Goal: Check status: Check status

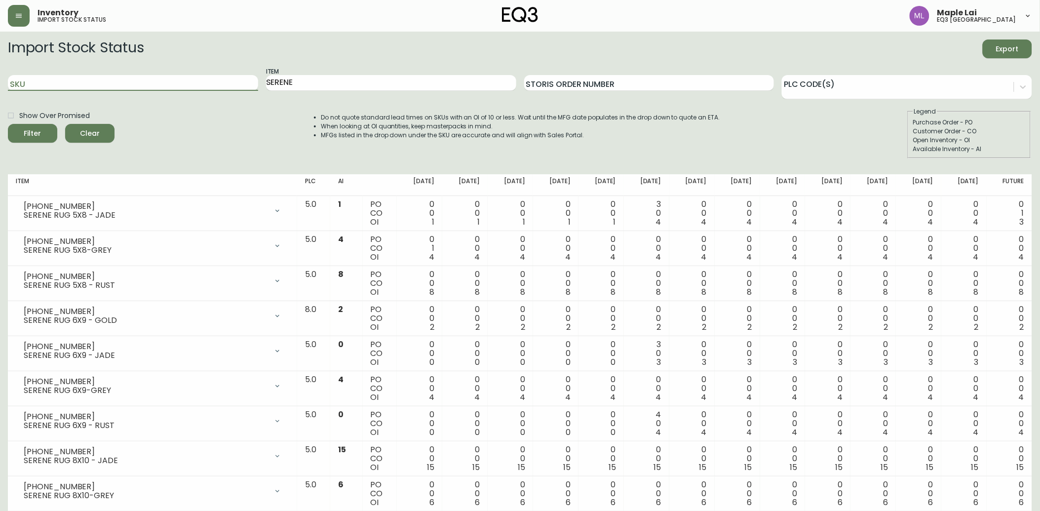
click at [150, 77] on input "SKU" at bounding box center [133, 83] width 250 height 16
drag, startPoint x: 302, startPoint y: 75, endPoint x: 43, endPoint y: 44, distance: 260.4
click at [48, 62] on form "Import Stock Status Export SKU Item SERENE Storis Order Number PLC Code(s) Show…" at bounding box center [520, 98] width 1024 height 119
click at [43, 81] on input "SKU" at bounding box center [133, 83] width 250 height 16
click at [145, 84] on input "SKU" at bounding box center [133, 83] width 250 height 16
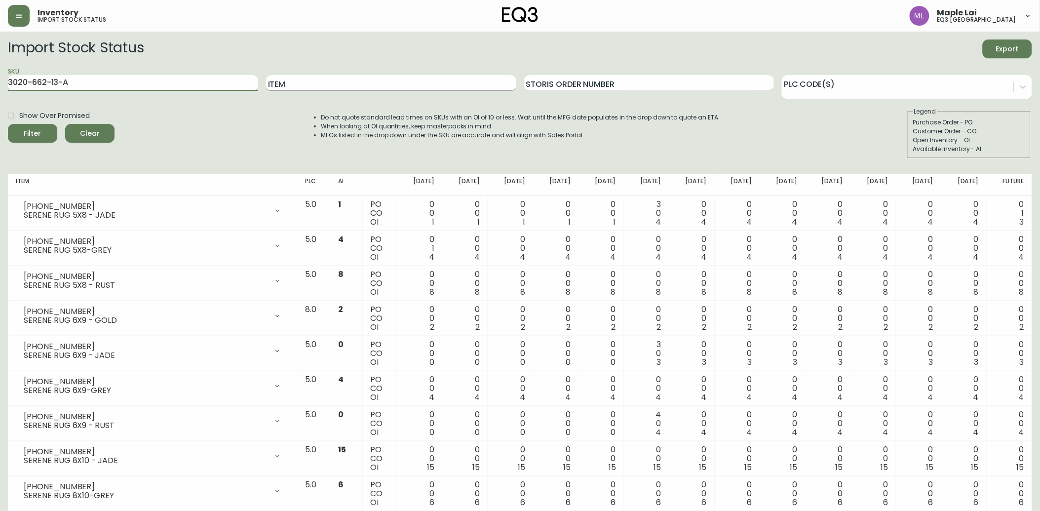
click at [8, 124] on button "Filter" at bounding box center [32, 133] width 49 height 19
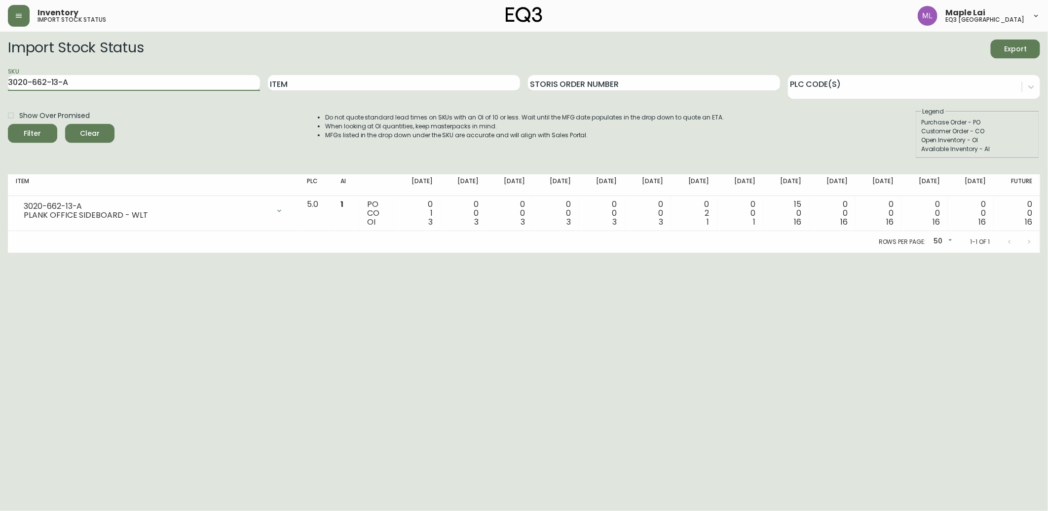
drag, startPoint x: 161, startPoint y: 82, endPoint x: -2, endPoint y: 89, distance: 164.0
click at [0, 89] on html "Inventory import stock status Maple Lai eq3 [GEOGRAPHIC_DATA] Import Stock Stat…" at bounding box center [524, 126] width 1048 height 253
click at [101, 73] on div "SKU 3020-662-13-A" at bounding box center [134, 83] width 252 height 32
click at [99, 81] on input "3020-662-13-A" at bounding box center [134, 83] width 252 height 16
click at [96, 82] on input "3020-662-13-A" at bounding box center [134, 83] width 252 height 16
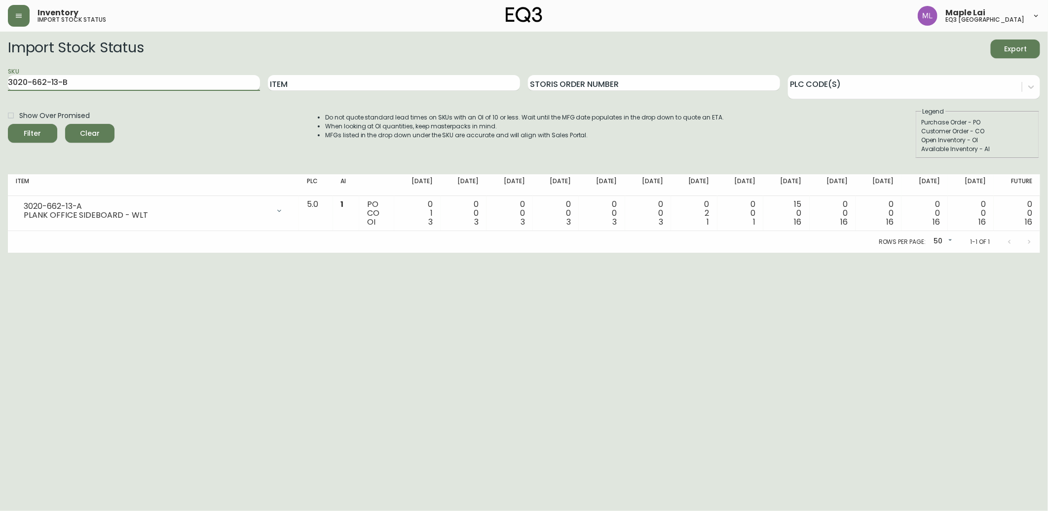
click at [8, 124] on button "Filter" at bounding box center [32, 133] width 49 height 19
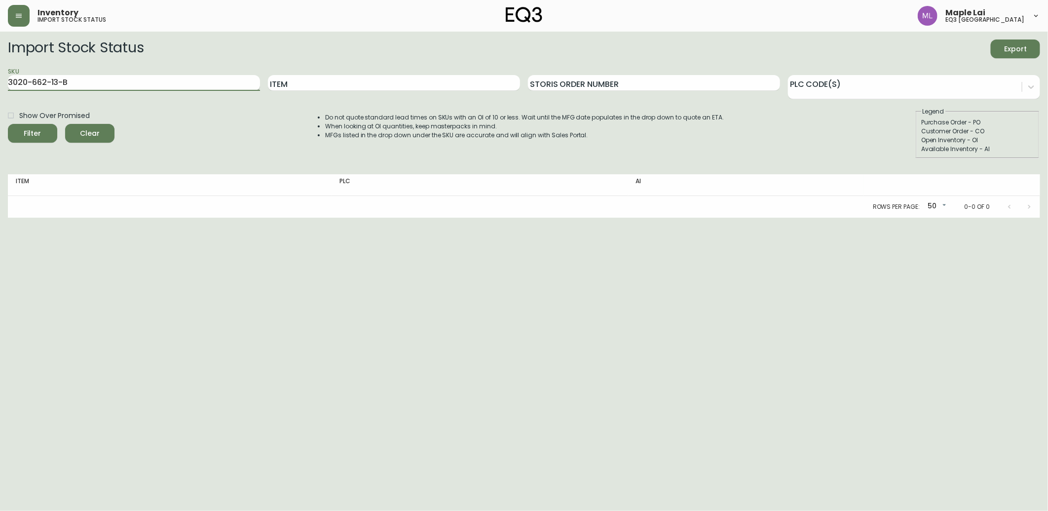
click at [76, 81] on input "3020-662-13-B" at bounding box center [134, 83] width 252 height 16
click at [86, 84] on input "3020-662-13-B" at bounding box center [134, 83] width 252 height 16
click at [8, 124] on button "Filter" at bounding box center [32, 133] width 49 height 19
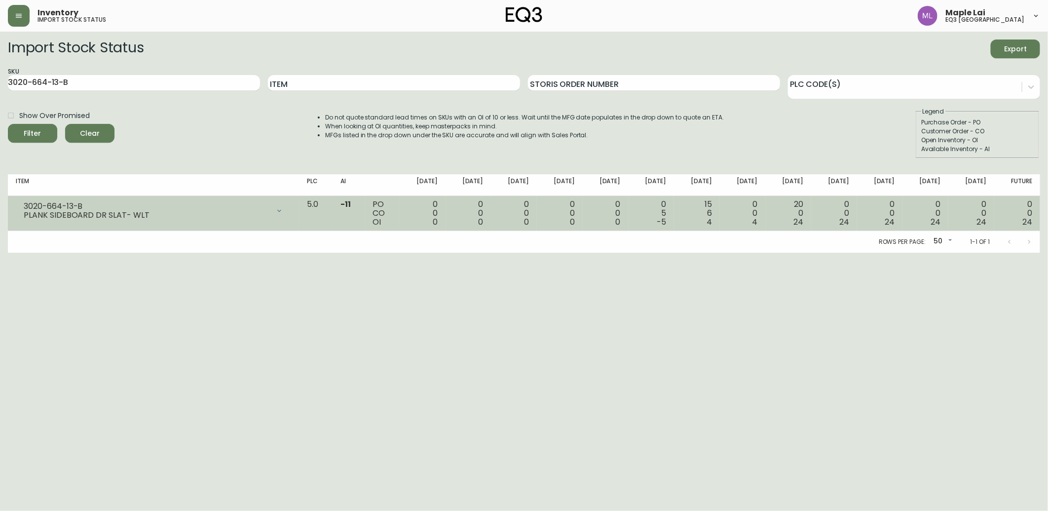
click at [710, 225] on div "15 6 4" at bounding box center [697, 213] width 30 height 27
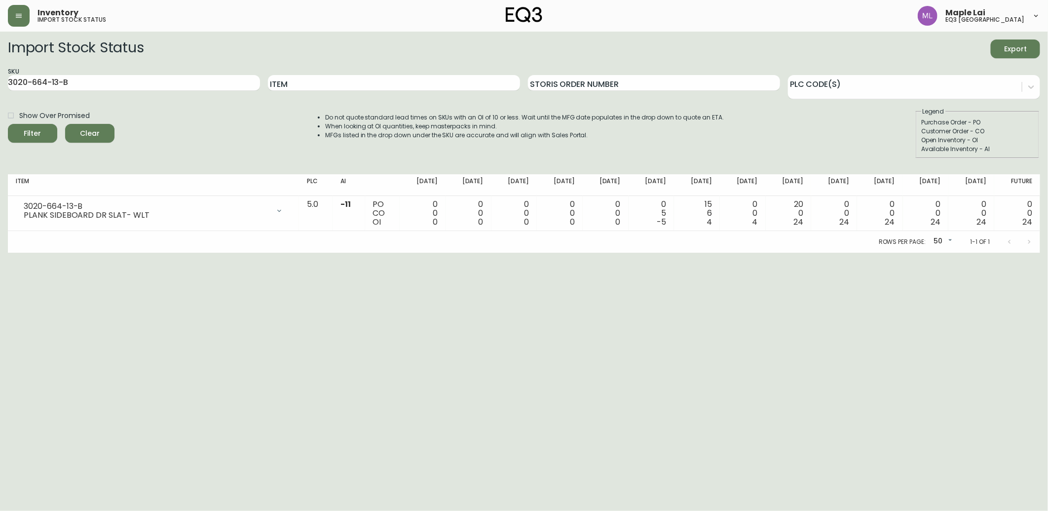
click at [110, 231] on div "Rows per page: 50 50 1-1 of 1" at bounding box center [524, 242] width 1033 height 22
drag, startPoint x: 90, startPoint y: 84, endPoint x: 52, endPoint y: 83, distance: 38.0
click at [52, 83] on input "3020-664-13-B" at bounding box center [134, 83] width 252 height 16
type input "3020-662-13-A"
click at [8, 124] on button "Filter" at bounding box center [32, 133] width 49 height 19
